Goal: Task Accomplishment & Management: Complete application form

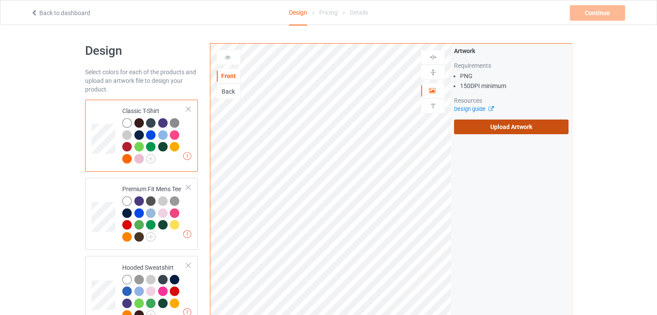
click at [477, 121] on label "Upload Artwork" at bounding box center [511, 127] width 114 height 15
click at [0, 0] on input "Upload Artwork" at bounding box center [0, 0] width 0 height 0
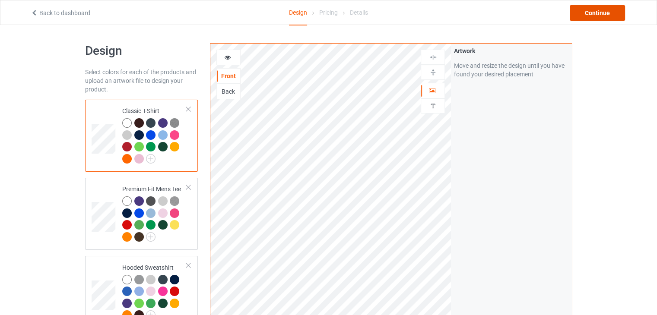
click at [594, 10] on div "Continue" at bounding box center [597, 13] width 55 height 16
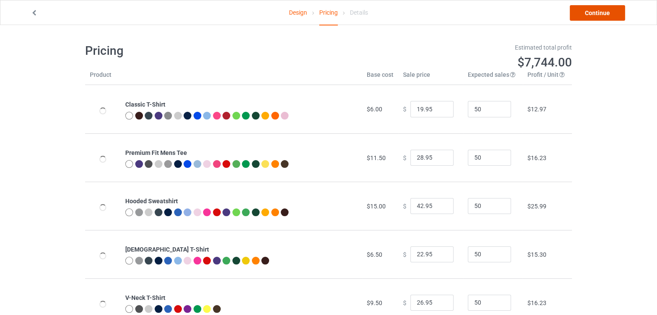
click at [603, 13] on link "Continue" at bounding box center [597, 13] width 55 height 16
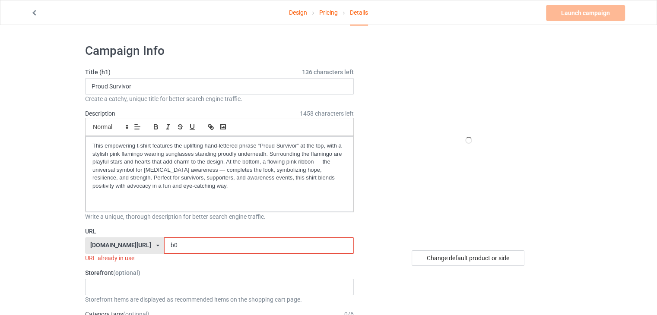
click at [178, 241] on input "b0" at bounding box center [258, 246] width 189 height 16
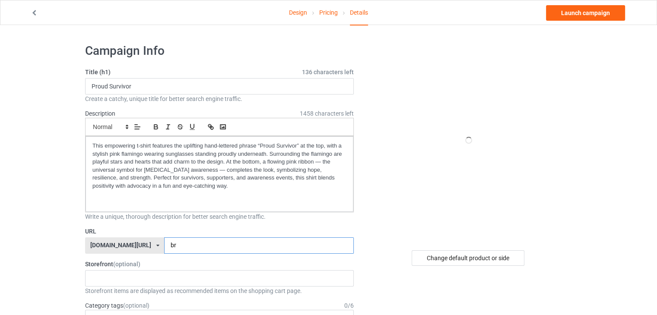
type input "br"
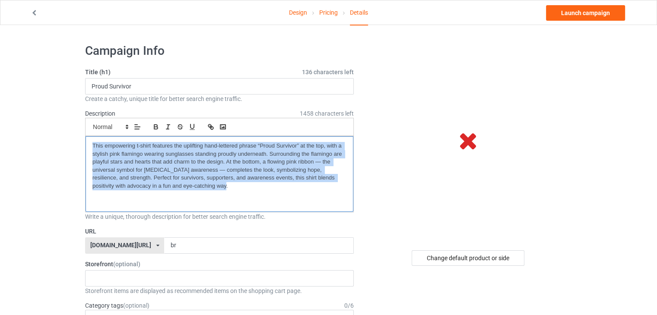
drag, startPoint x: 200, startPoint y: 188, endPoint x: 80, endPoint y: 114, distance: 140.4
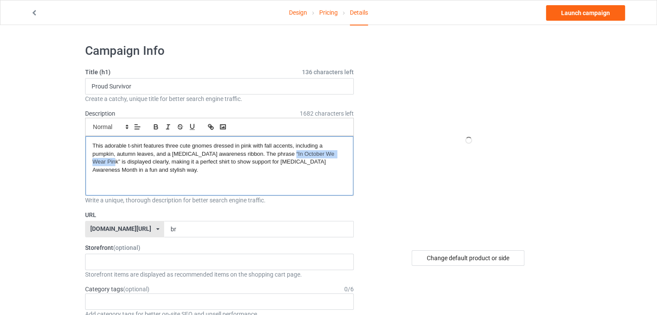
drag, startPoint x: 286, startPoint y: 152, endPoint x: 104, endPoint y: 164, distance: 183.1
click at [104, 164] on span "This adorable t-shirt features three cute gnomes dressed in pink with fall acce…" at bounding box center [213, 158] width 243 height 31
copy span "In October We Wear Pink"
click at [178, 87] on input "Proud Survivor" at bounding box center [219, 86] width 269 height 16
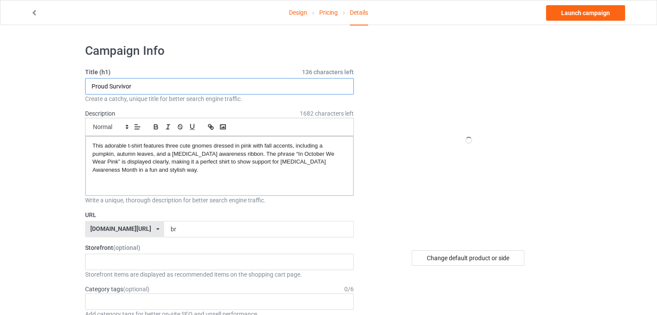
click at [178, 87] on input "Proud Survivor" at bounding box center [219, 86] width 269 height 16
paste input "In October We Wear Pink"
type input "In October We Wear Pink"
click at [570, 19] on link "Launch campaign" at bounding box center [585, 13] width 79 height 16
